Goal: Information Seeking & Learning: Learn about a topic

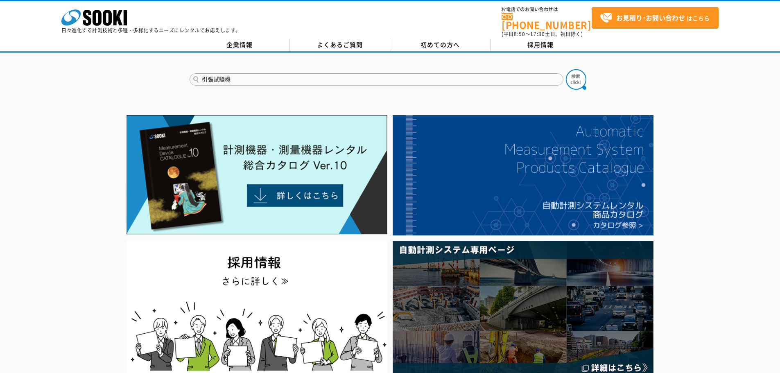
type input "引張試験機"
click at [566, 69] on button at bounding box center [576, 79] width 20 height 20
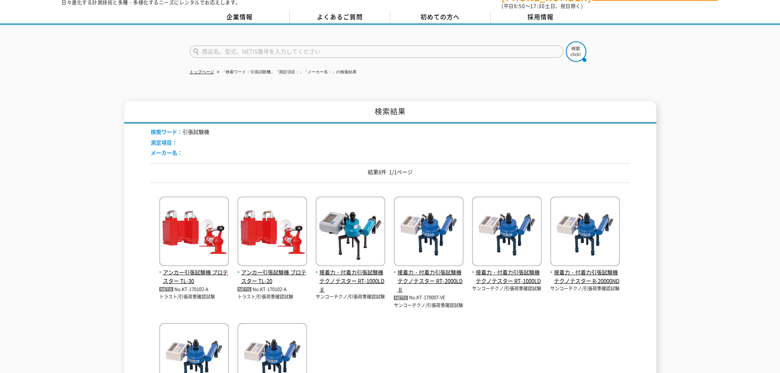
scroll to position [41, 0]
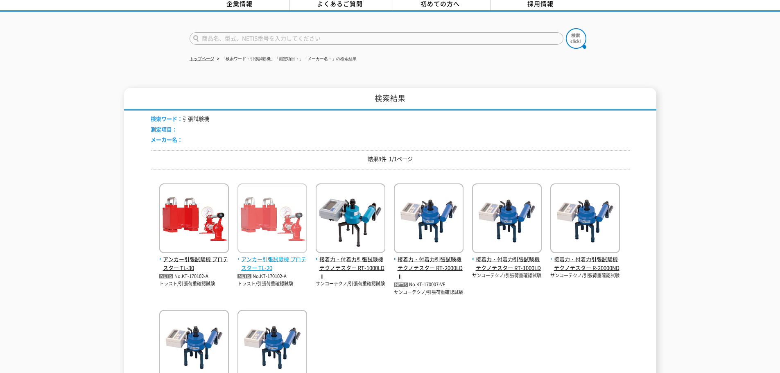
click at [290, 231] on img at bounding box center [273, 219] width 70 height 72
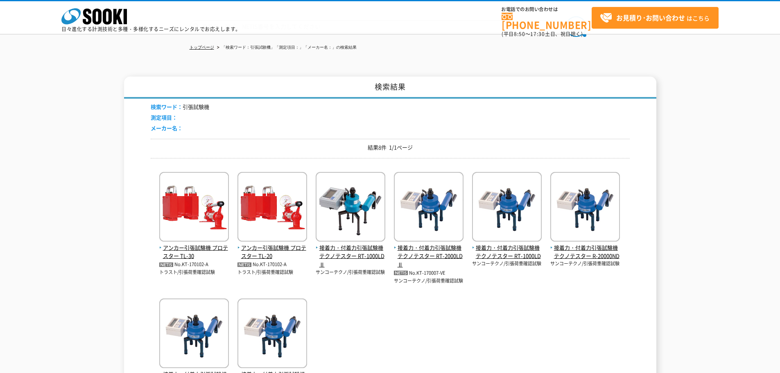
scroll to position [0, 0]
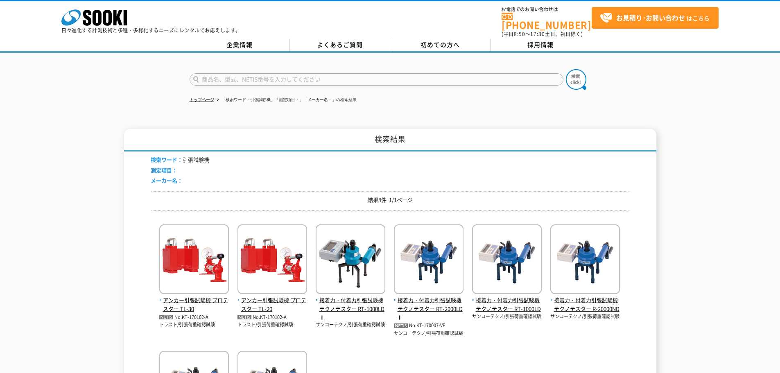
click at [236, 73] on input "text" at bounding box center [377, 79] width 374 height 12
type input "引張"
click at [566, 69] on button at bounding box center [576, 79] width 20 height 20
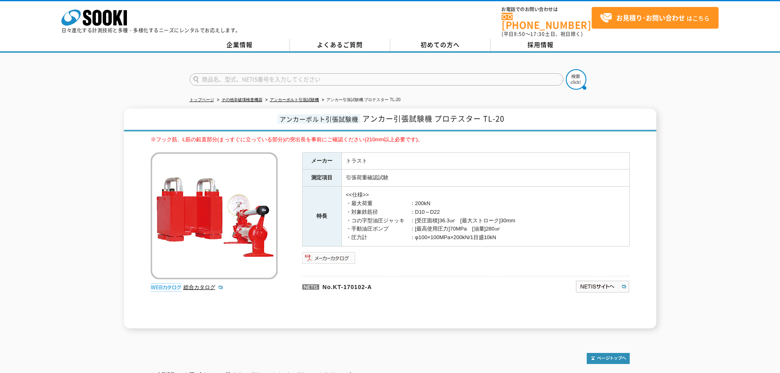
click at [347, 251] on img at bounding box center [329, 257] width 54 height 13
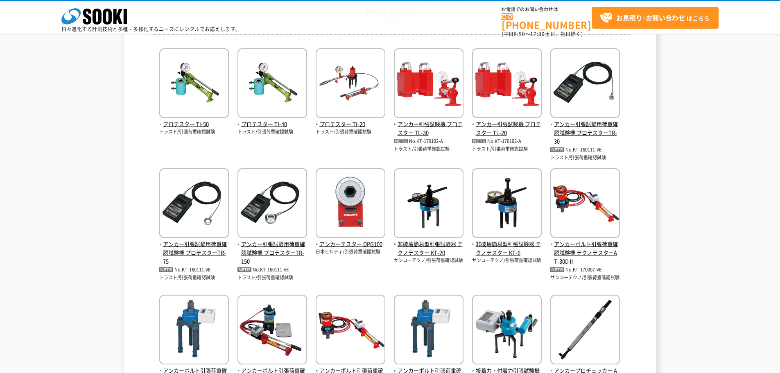
scroll to position [164, 0]
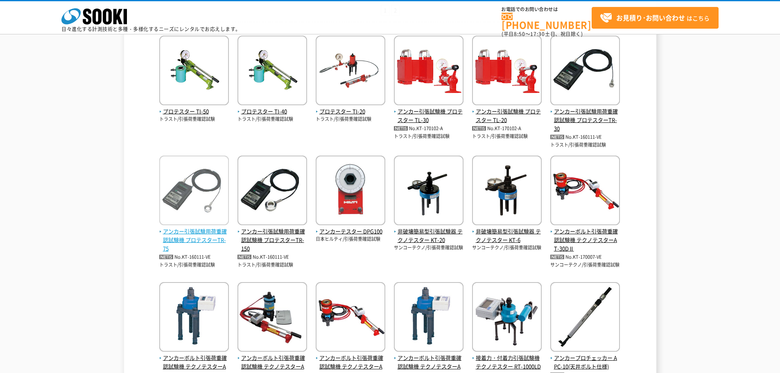
click at [211, 173] on img at bounding box center [194, 192] width 70 height 72
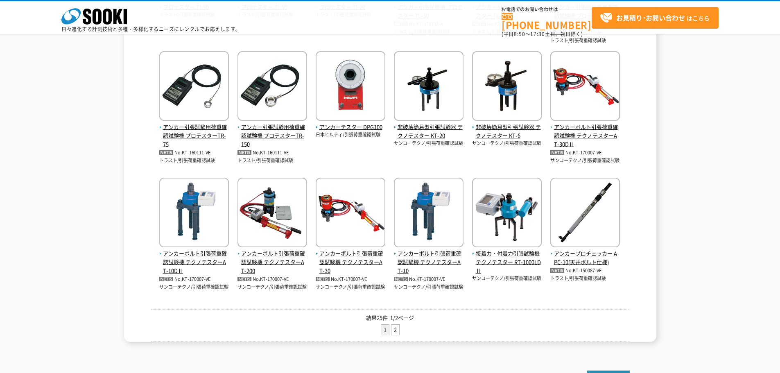
scroll to position [287, 0]
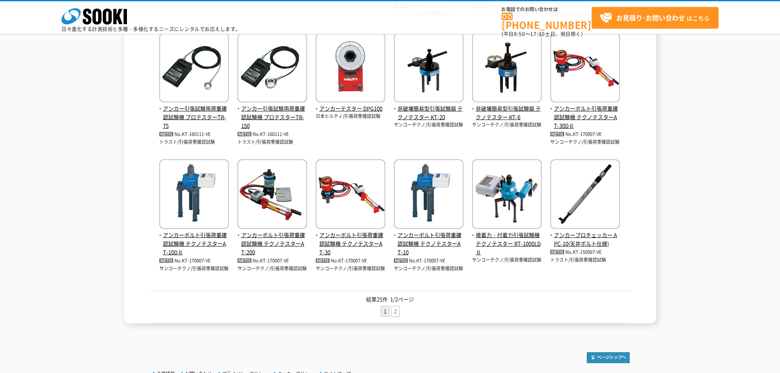
click at [396, 309] on link "2" at bounding box center [396, 311] width 8 height 10
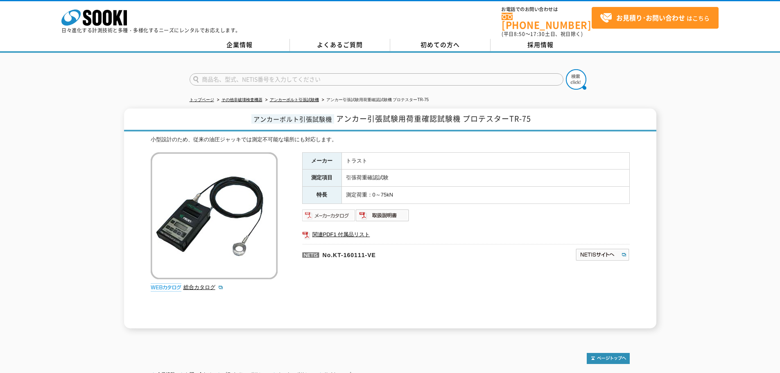
click at [331, 215] on img at bounding box center [329, 215] width 54 height 13
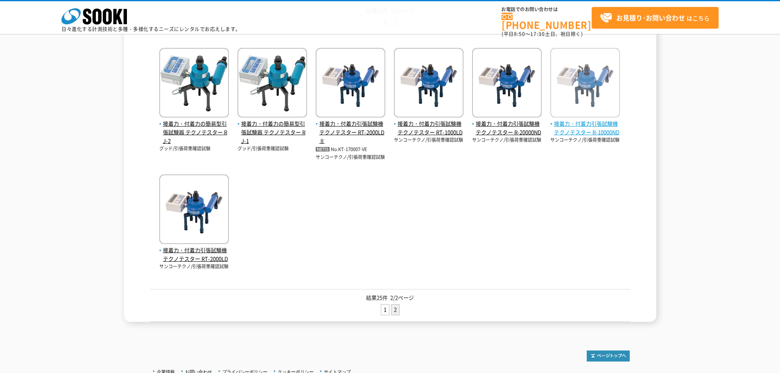
scroll to position [205, 0]
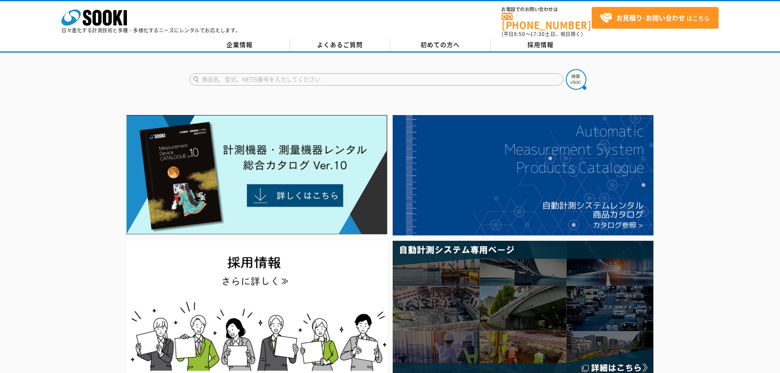
click at [283, 74] on input "text" at bounding box center [377, 79] width 374 height 12
type input "引張"
click at [566, 69] on button at bounding box center [576, 79] width 20 height 20
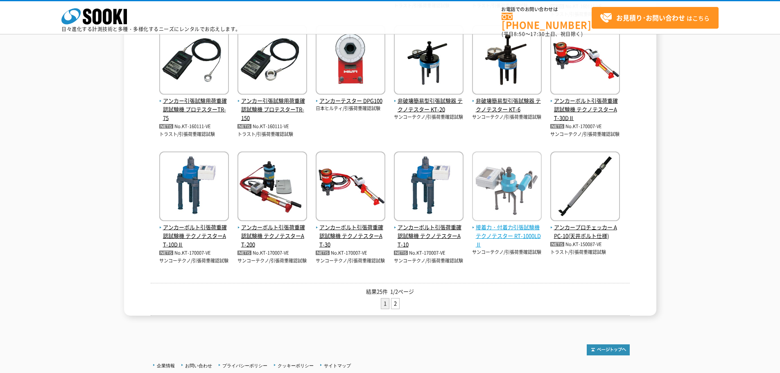
scroll to position [276, 0]
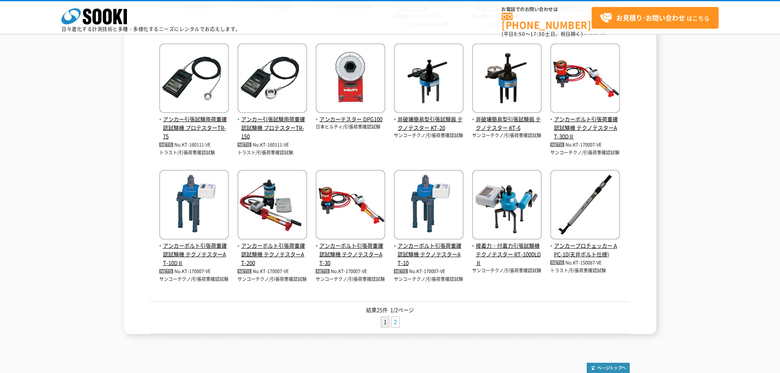
click at [394, 321] on link "2" at bounding box center [396, 322] width 8 height 10
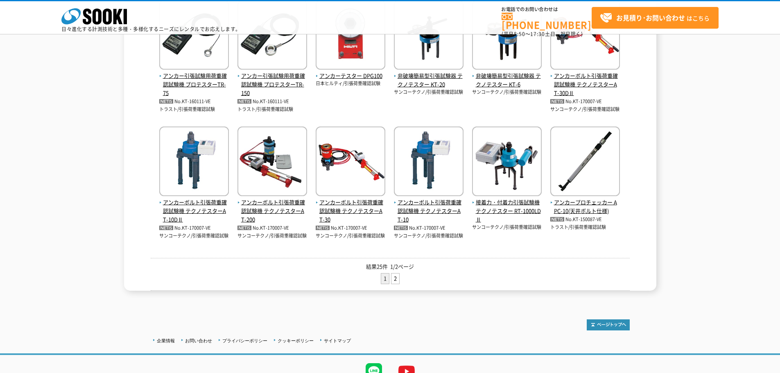
scroll to position [358, 0]
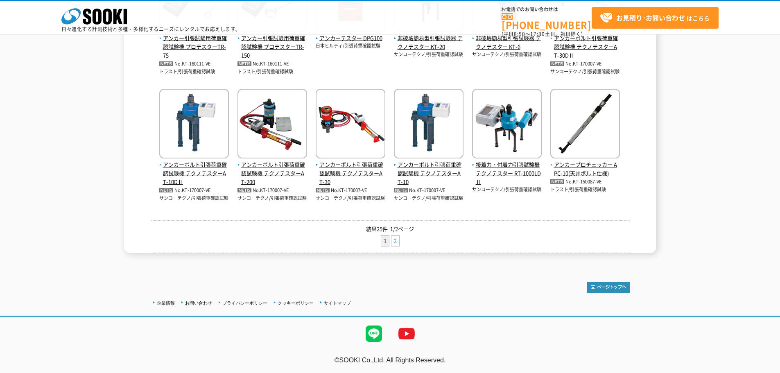
click at [397, 243] on link "2" at bounding box center [396, 241] width 8 height 10
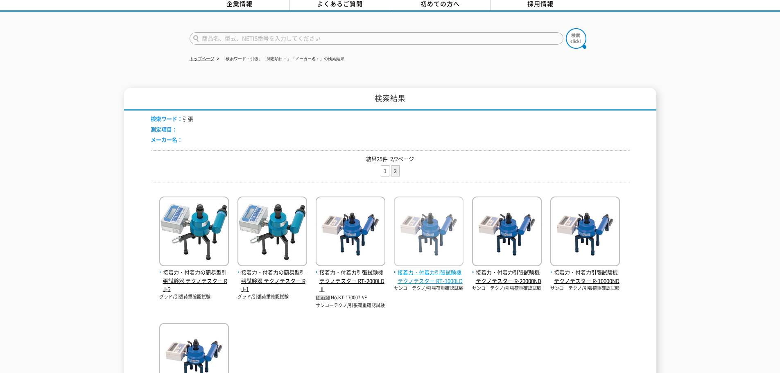
scroll to position [82, 0]
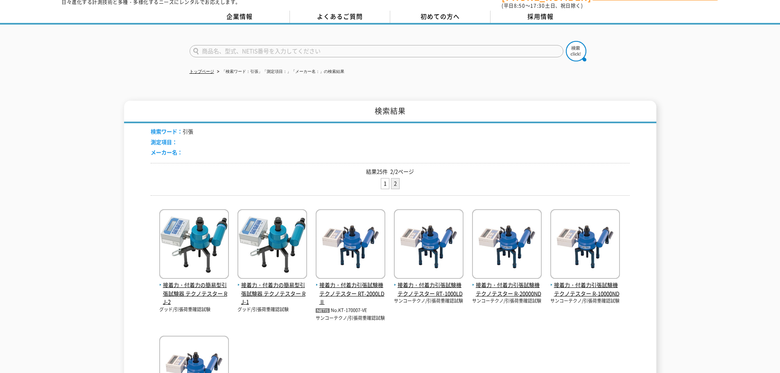
scroll to position [41, 0]
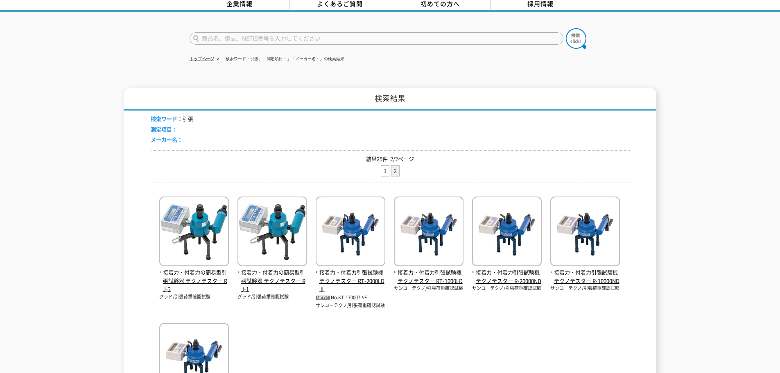
click at [397, 168] on li "2" at bounding box center [395, 170] width 9 height 11
click at [393, 168] on li "2" at bounding box center [395, 170] width 9 height 11
click at [387, 167] on link "1" at bounding box center [385, 171] width 8 height 10
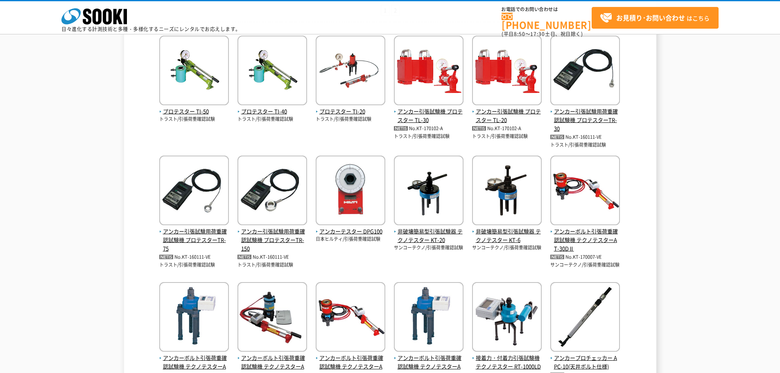
scroll to position [123, 0]
